Goal: Transaction & Acquisition: Purchase product/service

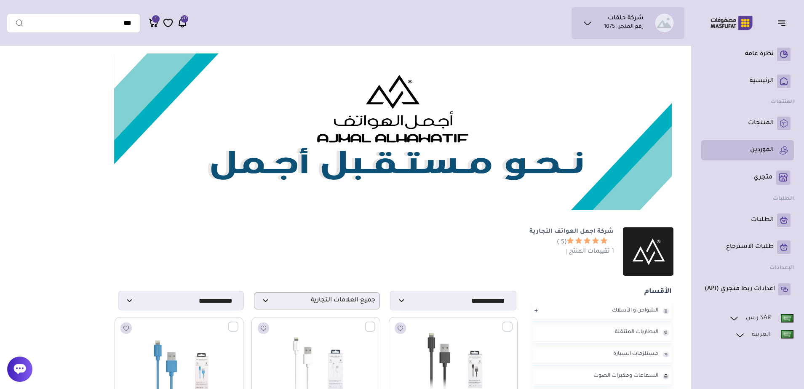
click at [761, 153] on p "الموردين" at bounding box center [762, 150] width 24 height 8
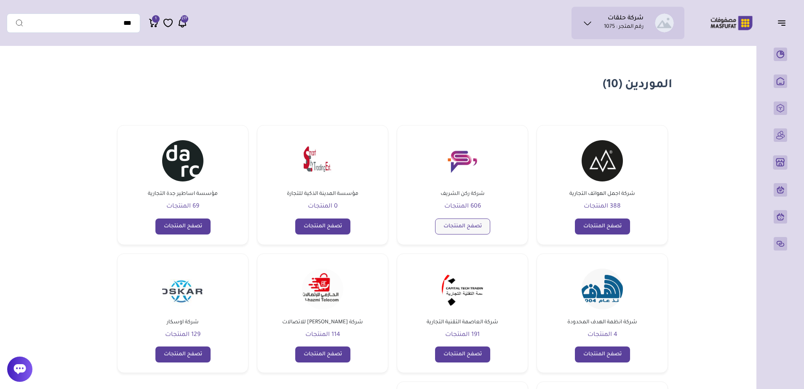
click at [473, 228] on link "تصفح المنتجات" at bounding box center [462, 227] width 55 height 16
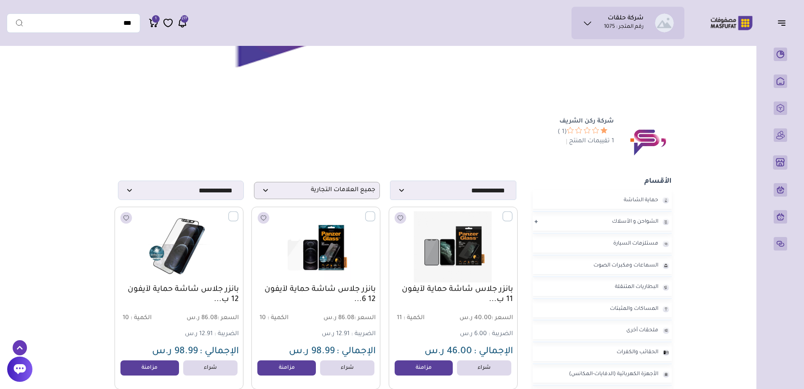
scroll to position [126, 0]
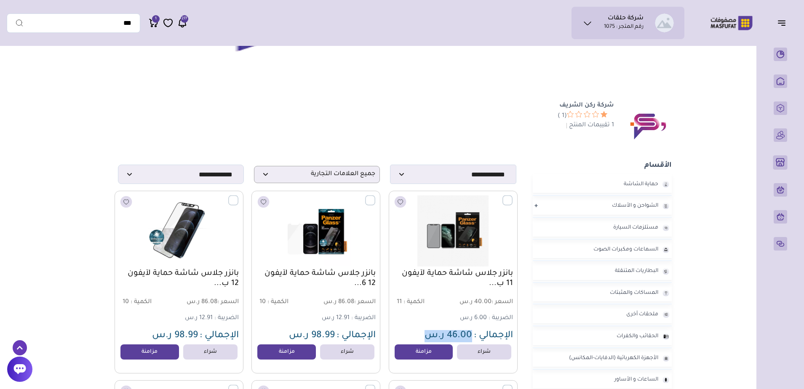
drag, startPoint x: 473, startPoint y: 336, endPoint x: 422, endPoint y: 331, distance: 51.2
click at [422, 331] on p "الإجمالي : 46.00 ر.س" at bounding box center [453, 336] width 120 height 12
drag, startPoint x: 422, startPoint y: 331, endPoint x: 434, endPoint y: 334, distance: 12.9
click at [434, 334] on span "46.00 ر.س" at bounding box center [449, 336] width 48 height 10
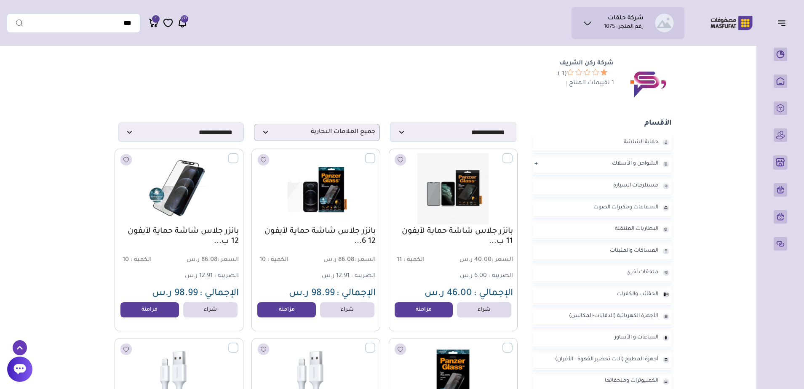
scroll to position [0, 0]
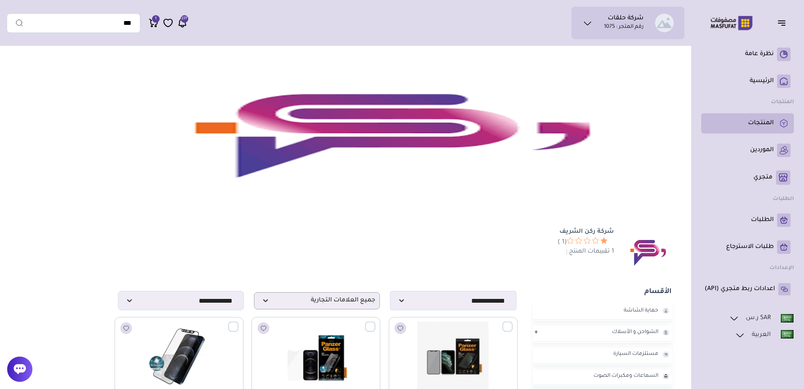
click at [771, 127] on p "المنتجات" at bounding box center [761, 123] width 26 height 8
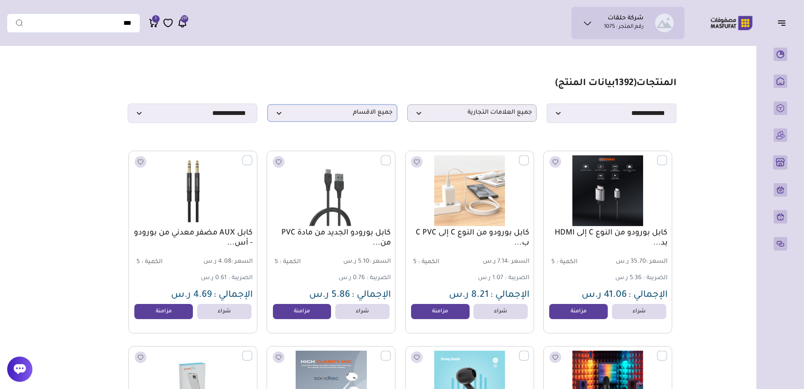
click at [356, 122] on p "جميع الاقسام" at bounding box center [333, 112] width 130 height 17
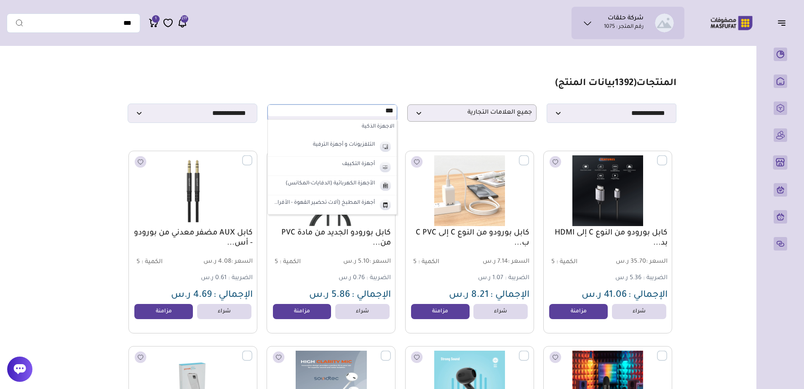
type input "***"
click at [370, 129] on label "الاجهزة الذكية" at bounding box center [332, 127] width 129 height 15
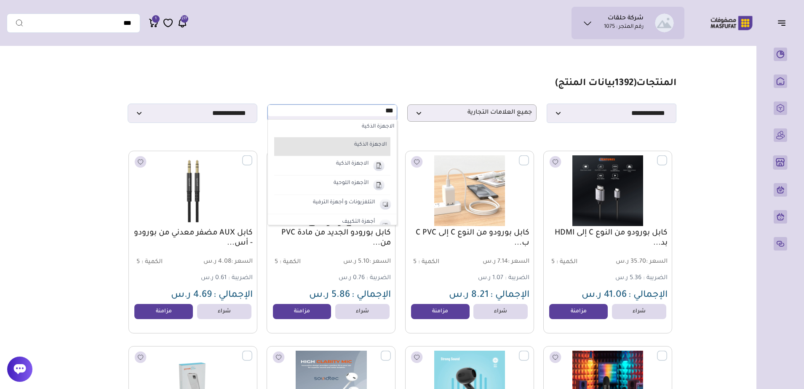
click at [370, 146] on label "الاجهزة الذكية" at bounding box center [336, 145] width 104 height 11
select select "**"
